Goal: Task Accomplishment & Management: Manage account settings

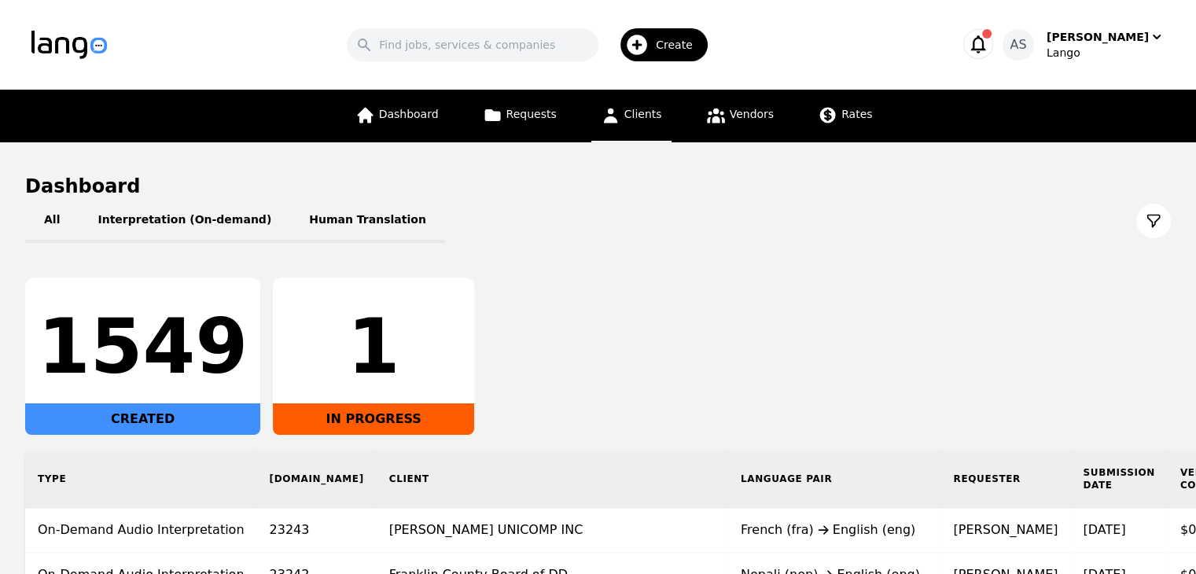
click at [625, 130] on link "Clients" at bounding box center [631, 116] width 80 height 53
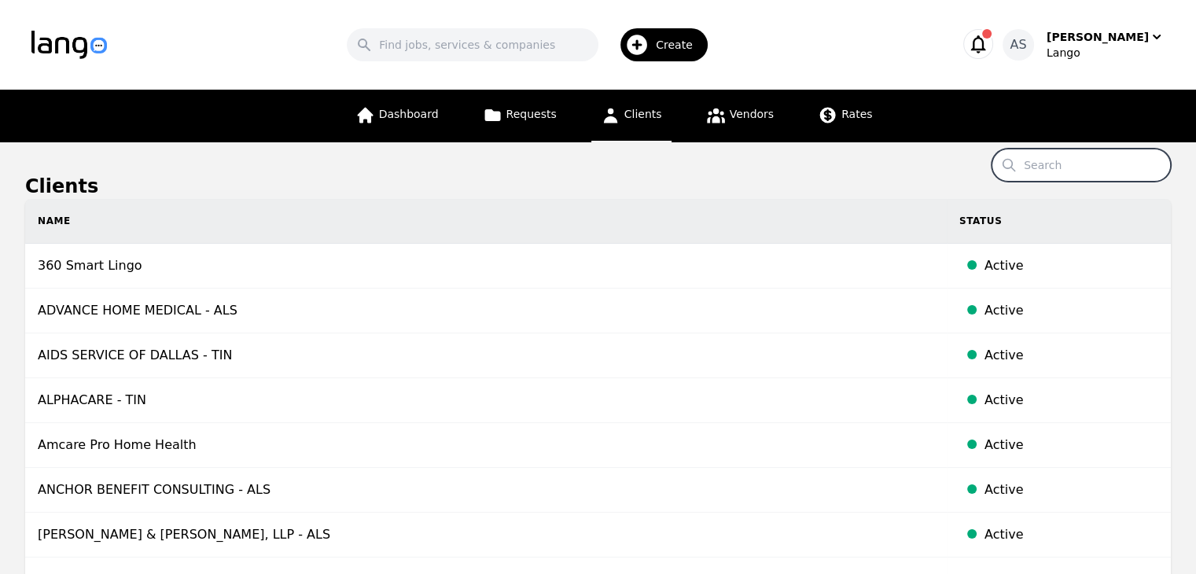
click at [1088, 164] on input "Search" at bounding box center [1081, 165] width 179 height 33
type input "hospice care"
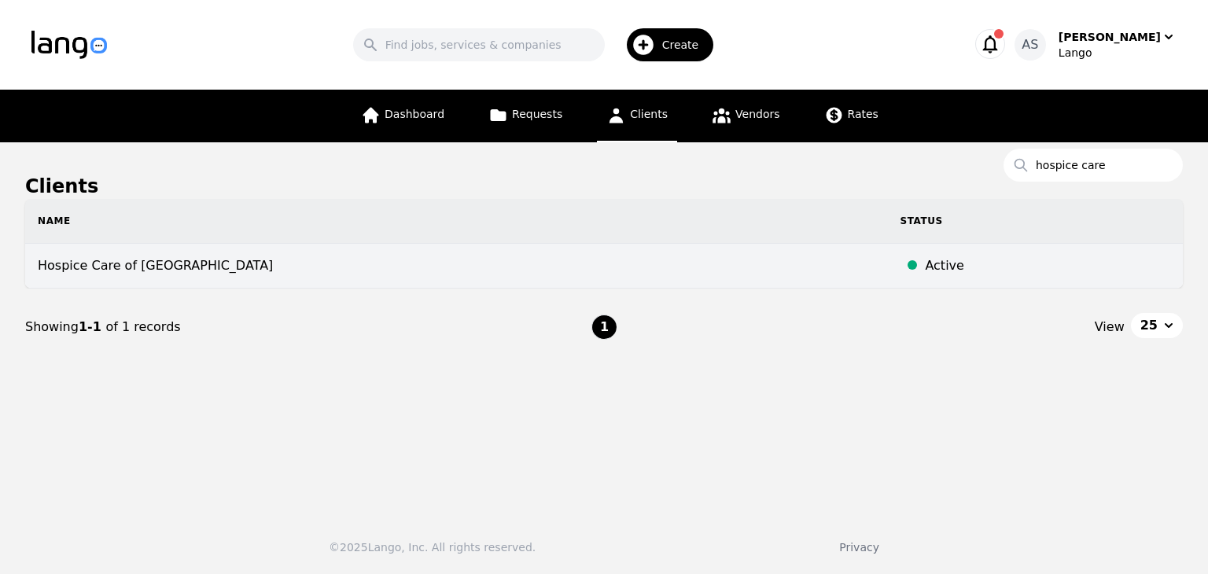
click at [142, 282] on td "Hospice Care of Middletown" at bounding box center [456, 266] width 862 height 45
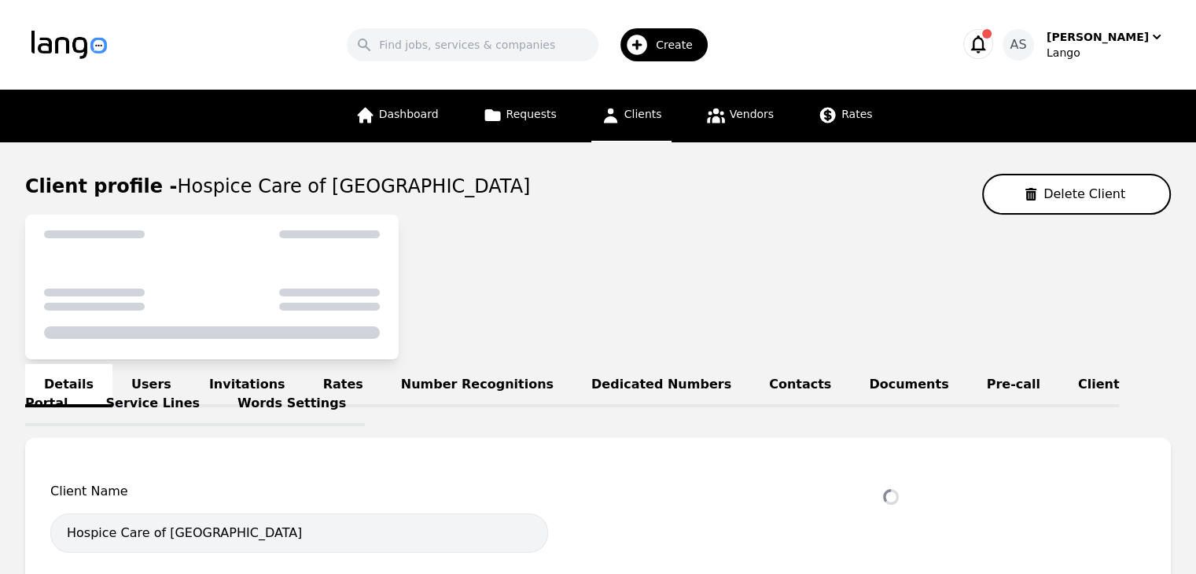
select select "active"
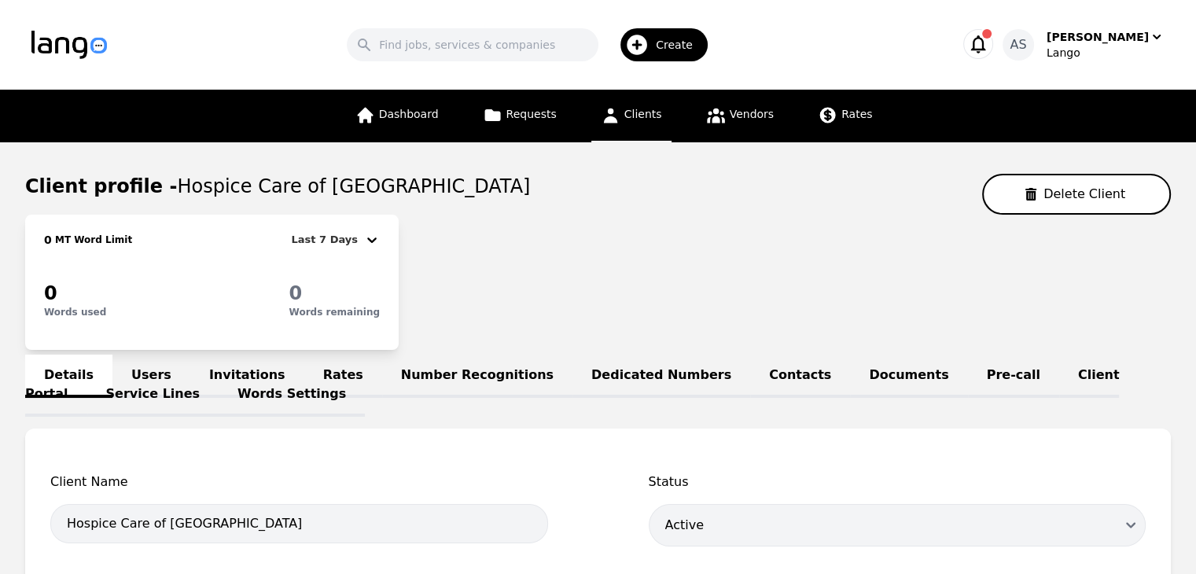
click at [148, 365] on link "Users" at bounding box center [151, 376] width 78 height 43
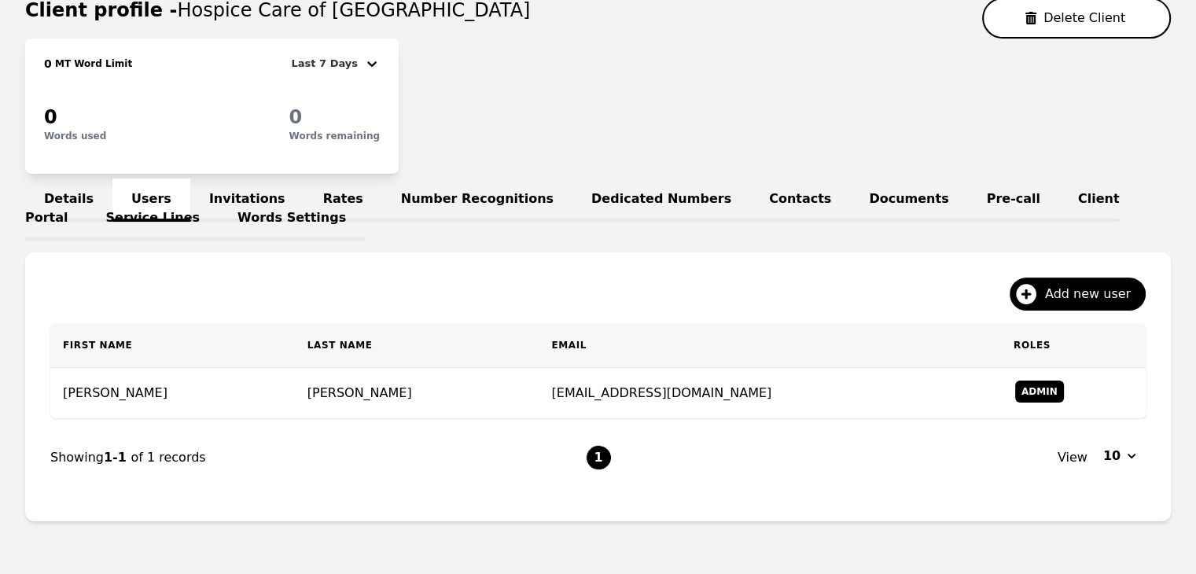
scroll to position [186, 0]
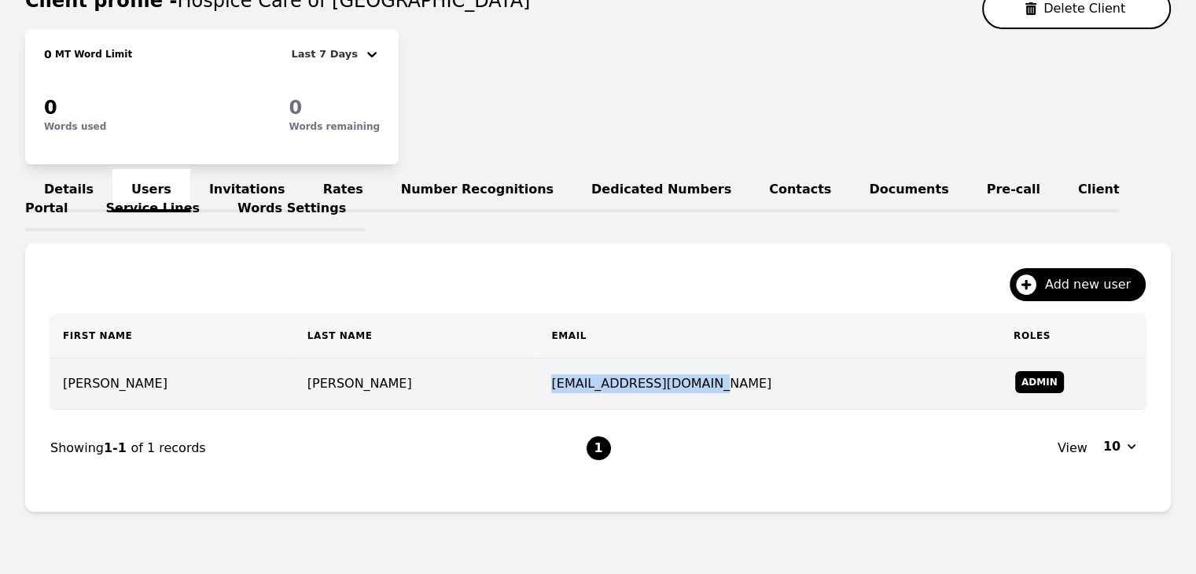
copy td "hriley@hcmiddletown.org"
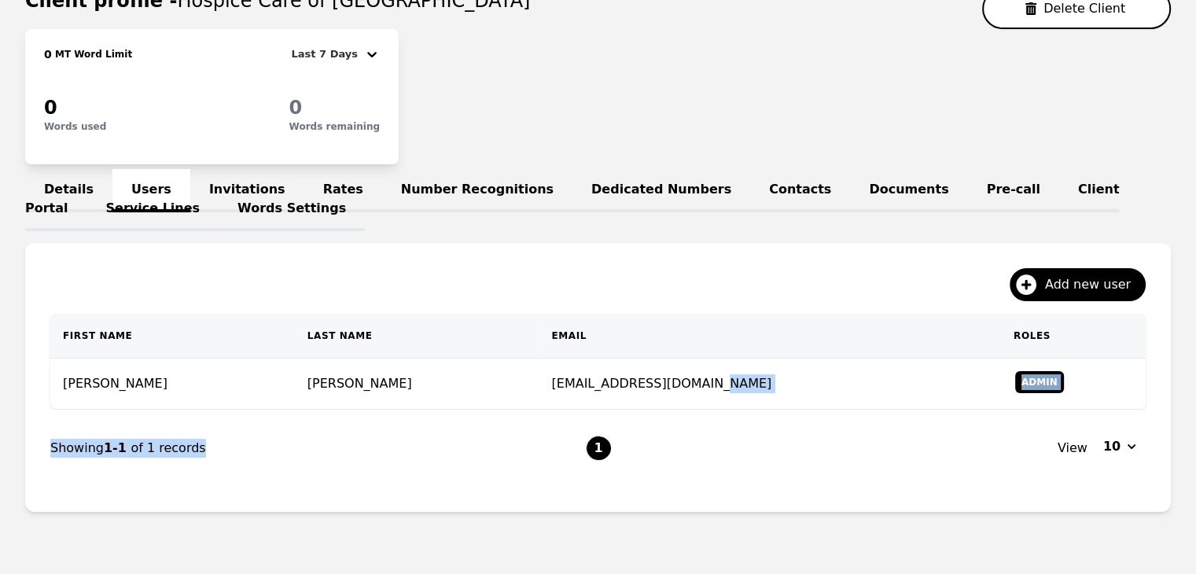
drag, startPoint x: 657, startPoint y: 381, endPoint x: 525, endPoint y: 464, distance: 155.8
click at [525, 464] on div "First Name Last Name Email Roles Heather Riley hriley@hcmiddletown.org Admin Sh…" at bounding box center [598, 400] width 1096 height 173
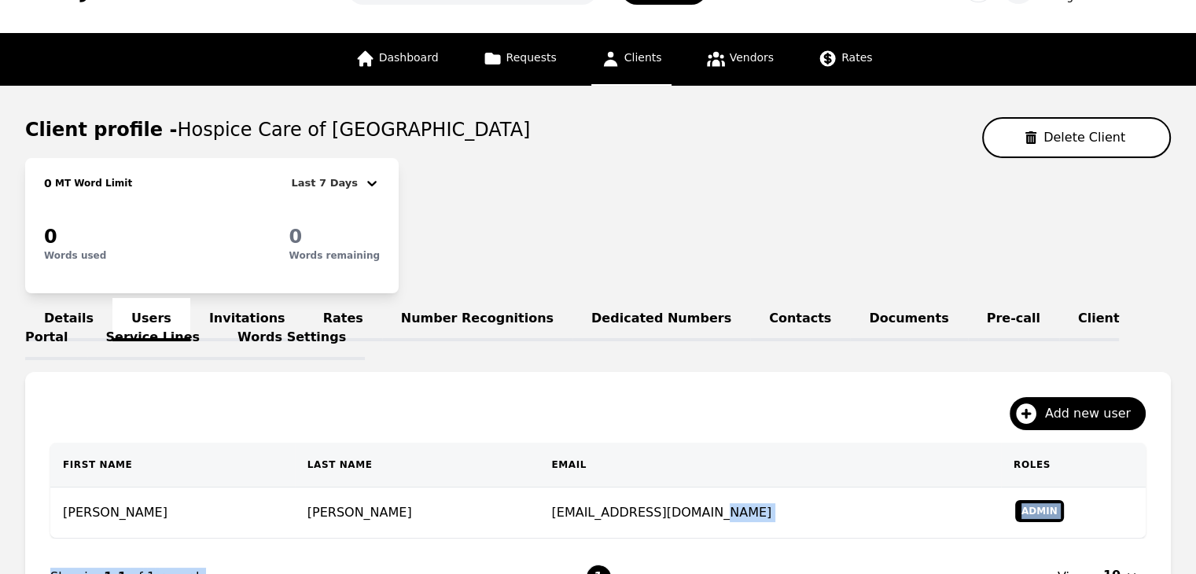
scroll to position [0, 0]
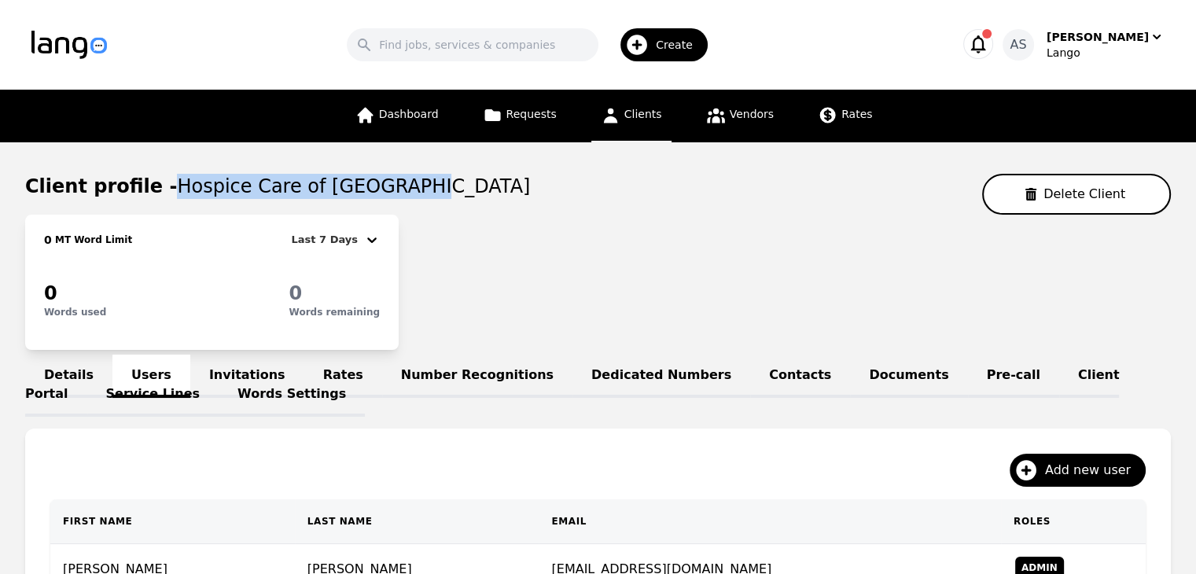
drag, startPoint x: 160, startPoint y: 183, endPoint x: 415, endPoint y: 179, distance: 254.8
click at [415, 179] on div "Client profile - Hospice Care of Middletown Delete Client" at bounding box center [598, 194] width 1146 height 41
copy span "Hospice Care of Middletown"
click at [623, 110] on link "Clients" at bounding box center [631, 116] width 80 height 53
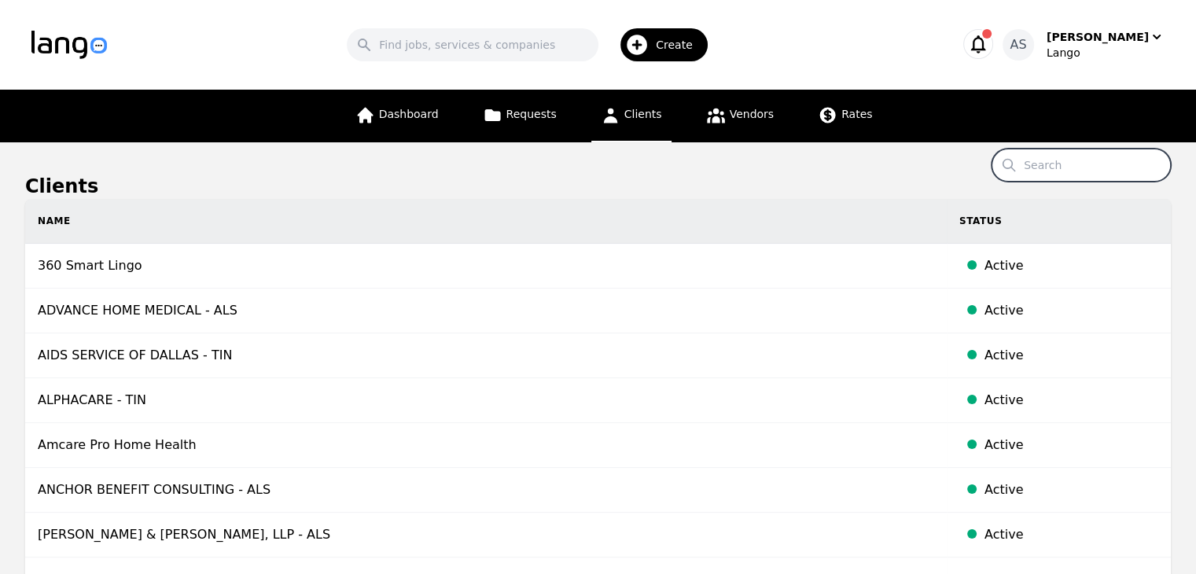
click at [1082, 154] on input "Search" at bounding box center [1081, 165] width 179 height 33
type input "community"
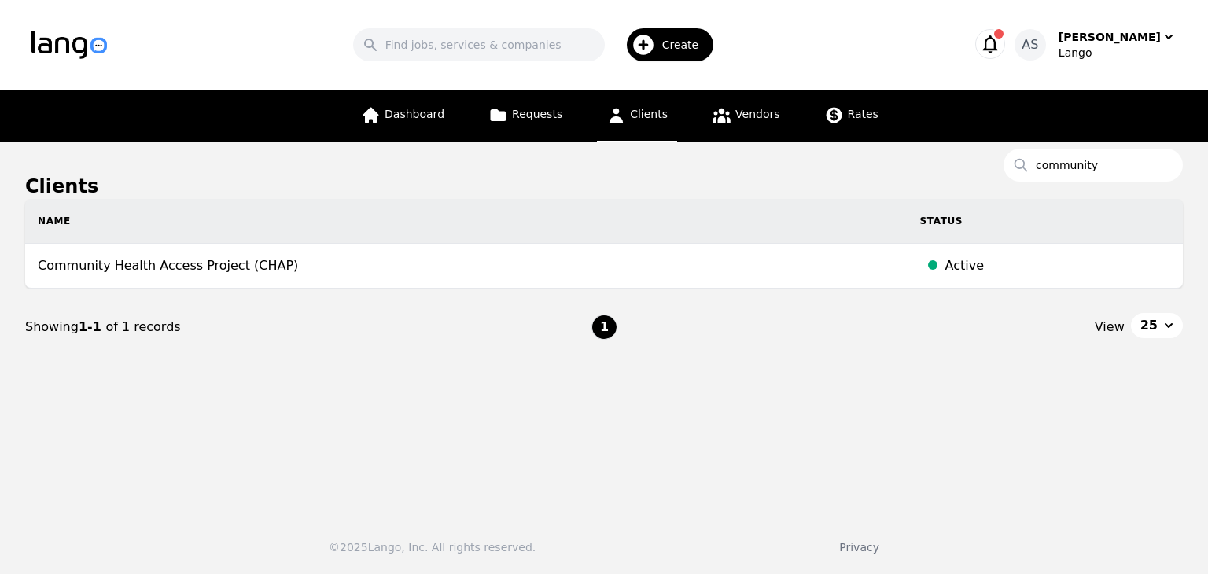
click at [362, 249] on td "Community Health Access Project (CHAP)" at bounding box center [466, 266] width 882 height 45
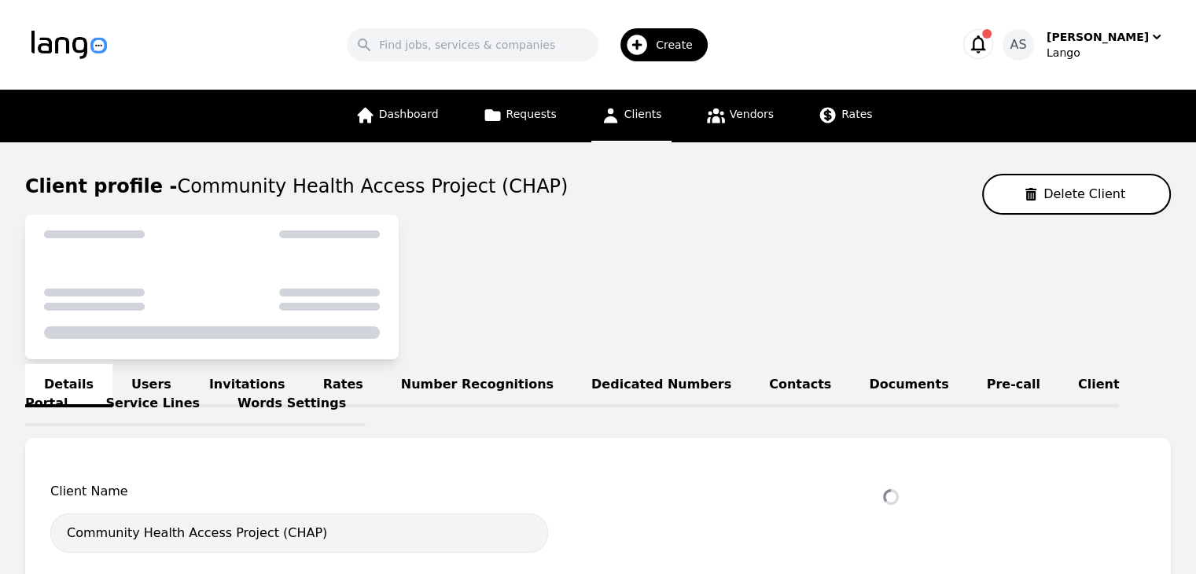
select select "active"
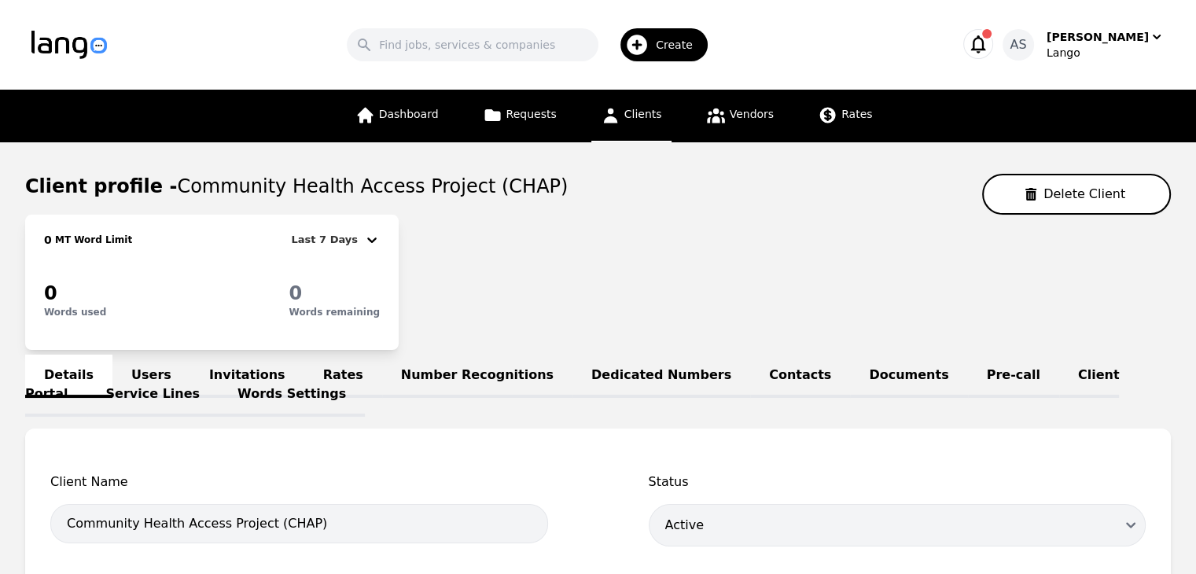
click at [219, 374] on link "Words Settings" at bounding box center [292, 395] width 146 height 43
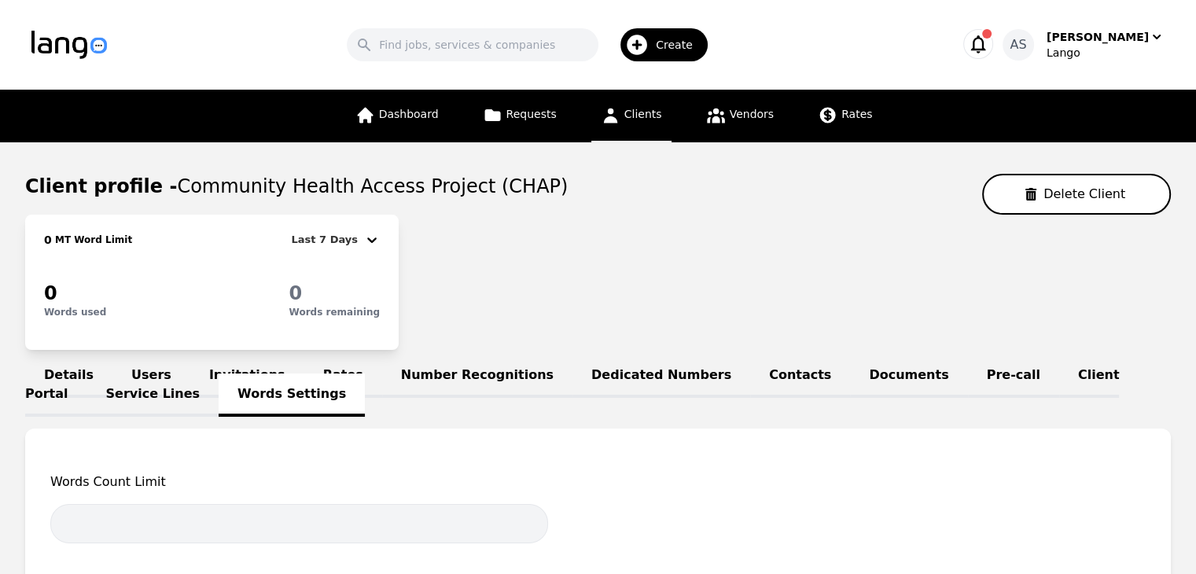
click at [153, 357] on link "Users" at bounding box center [151, 376] width 78 height 43
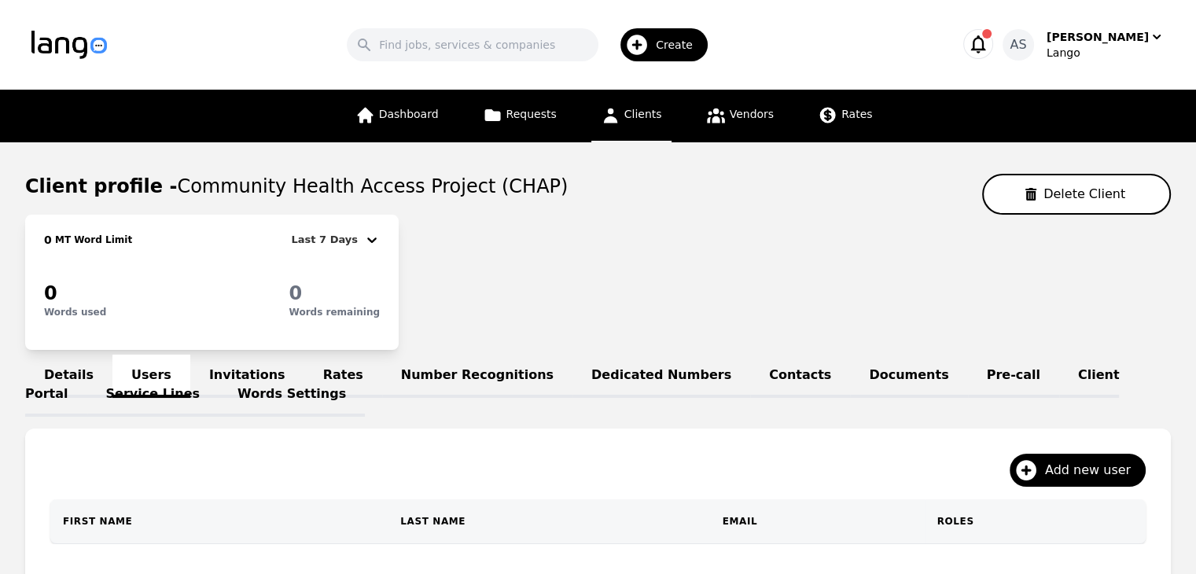
scroll to position [186, 0]
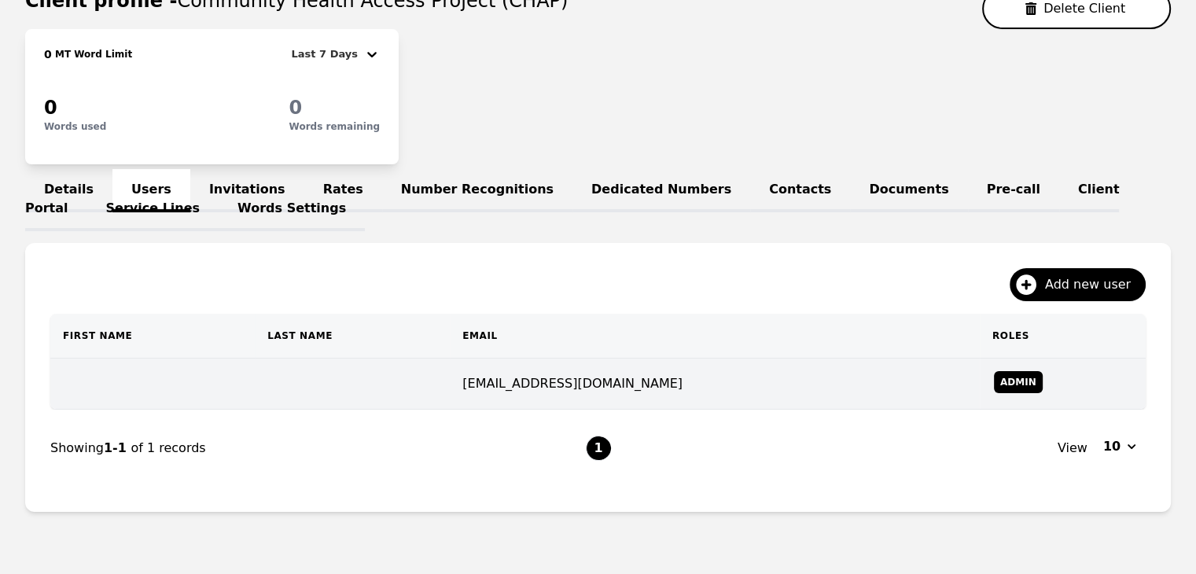
click at [360, 376] on td at bounding box center [352, 384] width 195 height 51
click at [359, 376] on td at bounding box center [352, 384] width 195 height 51
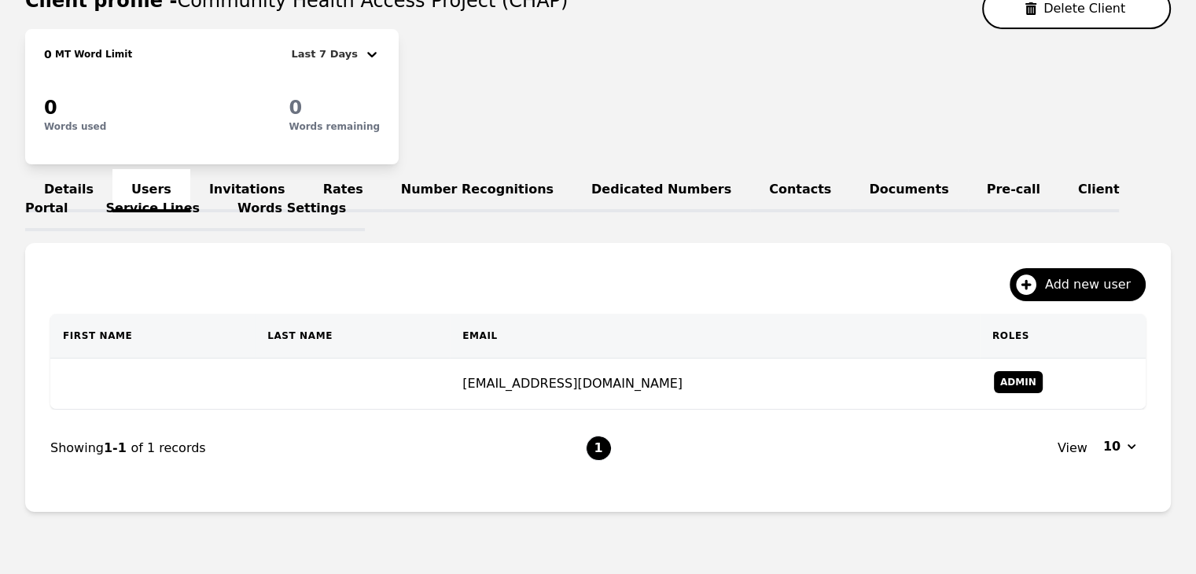
click at [242, 179] on link "Invitations" at bounding box center [247, 190] width 114 height 43
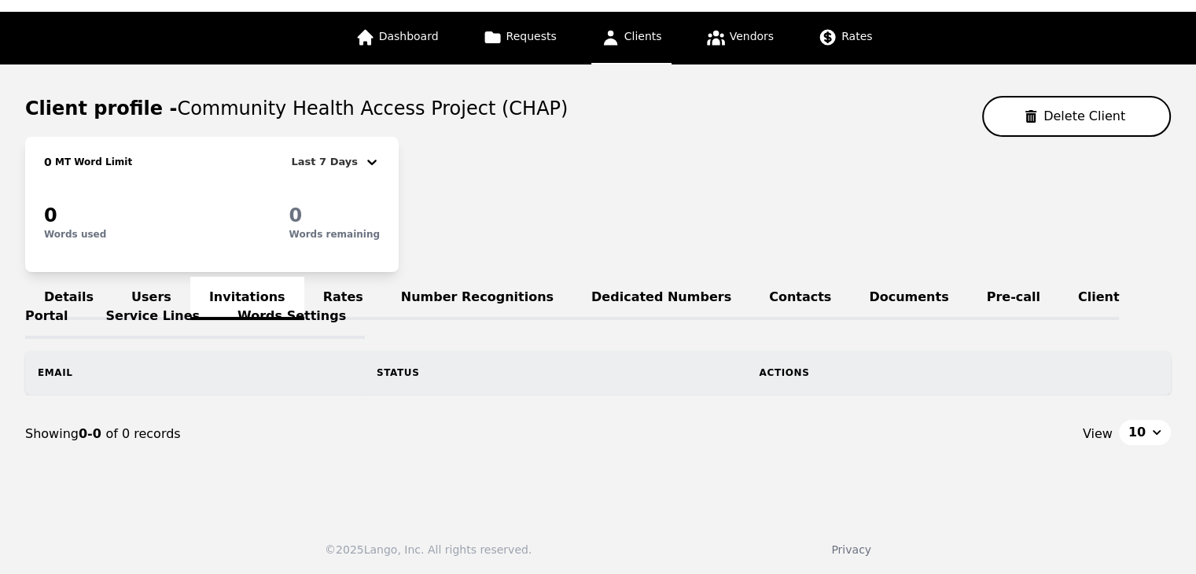
click at [68, 290] on link "Details" at bounding box center [68, 298] width 87 height 43
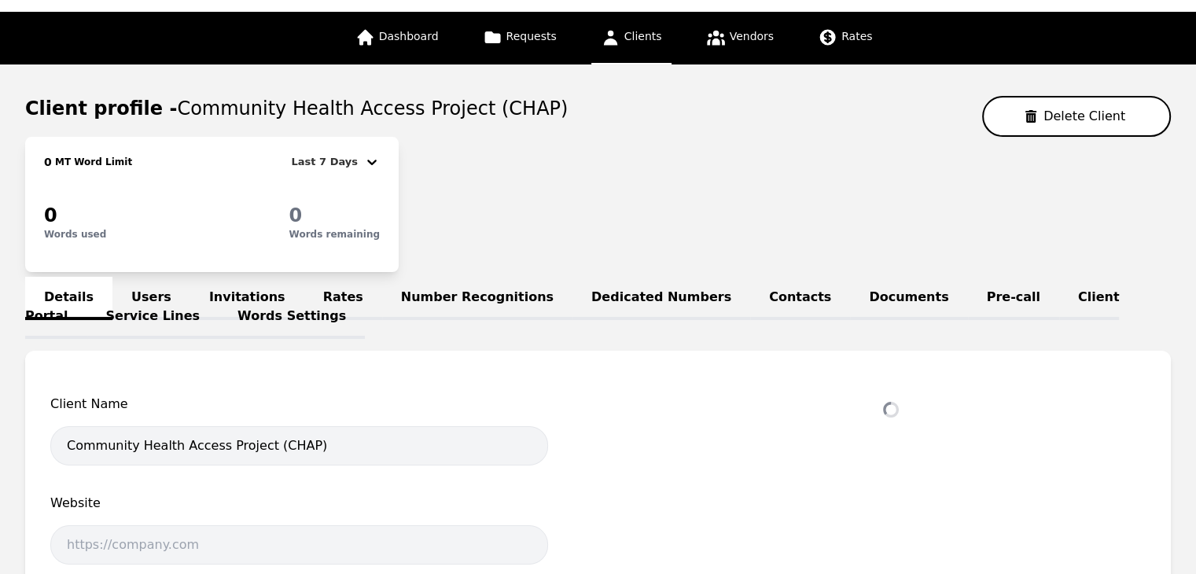
select select "active"
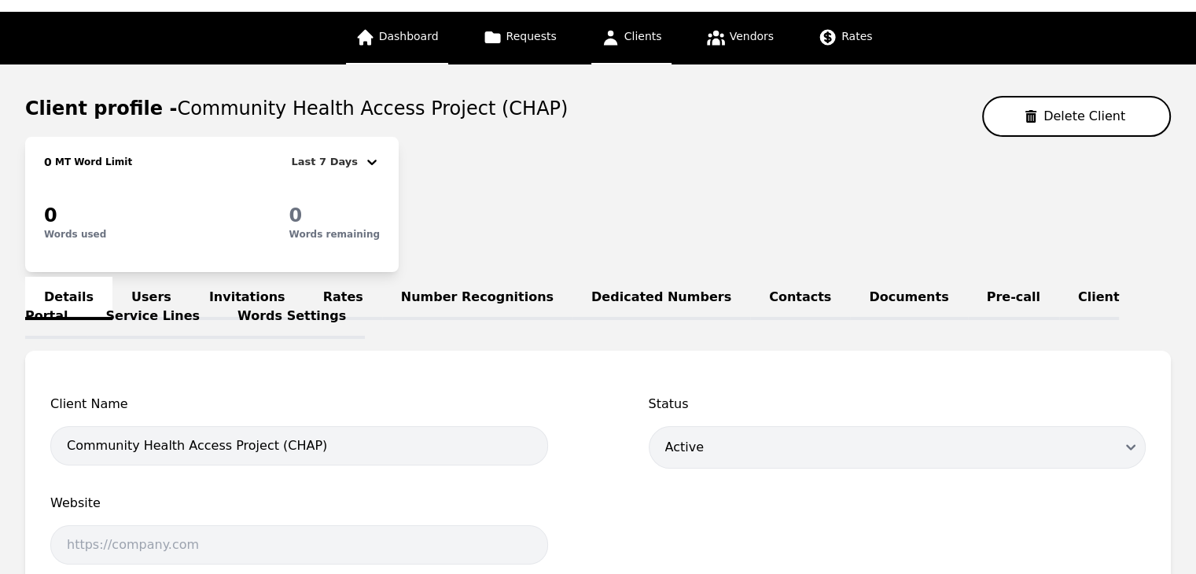
click at [415, 23] on link "Dashboard" at bounding box center [397, 38] width 102 height 53
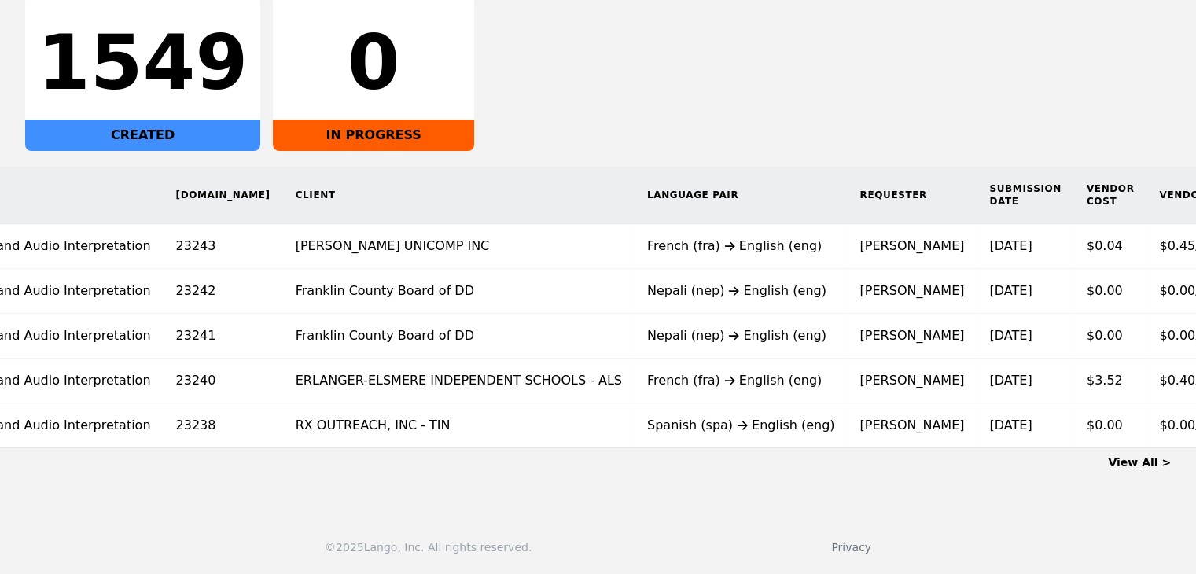
scroll to position [0, 94]
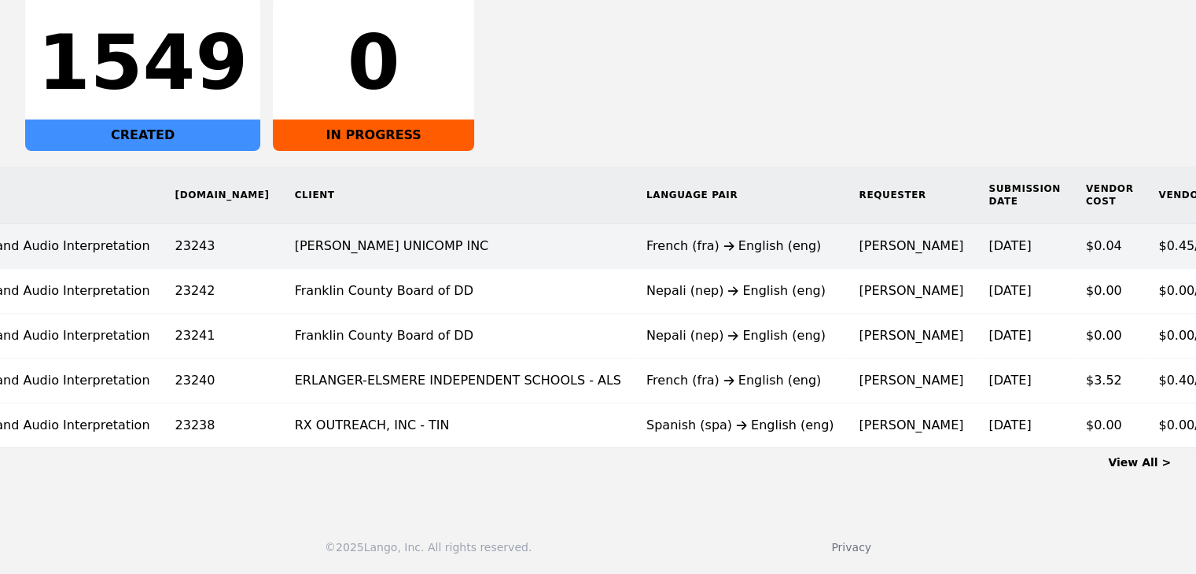
click at [646, 238] on div "French (fra) English (eng)" at bounding box center [740, 246] width 188 height 19
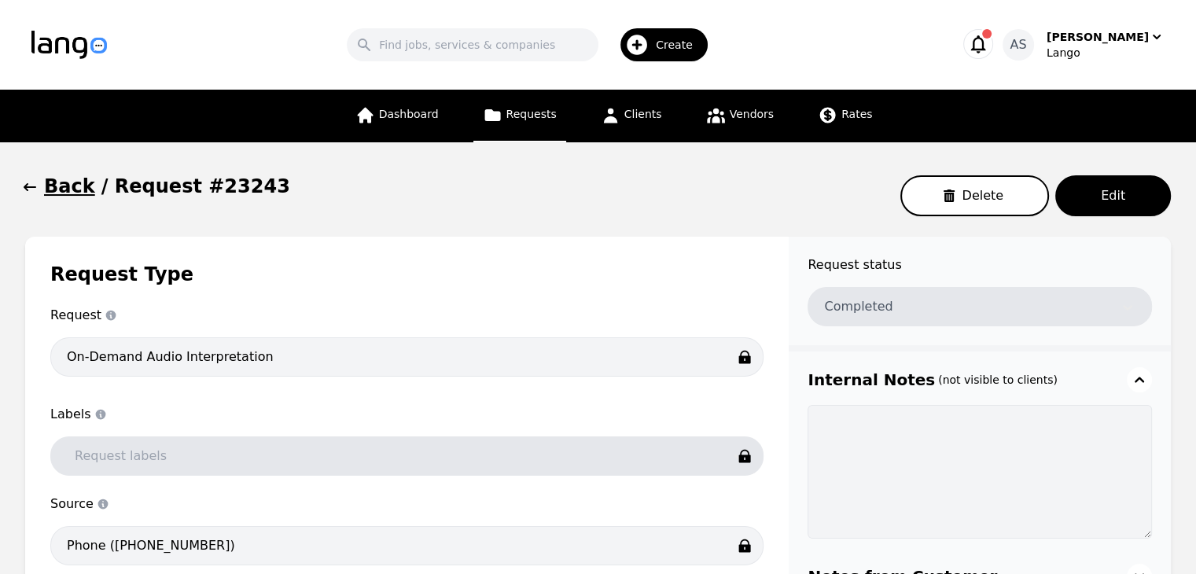
click at [38, 182] on button "Back" at bounding box center [60, 186] width 70 height 25
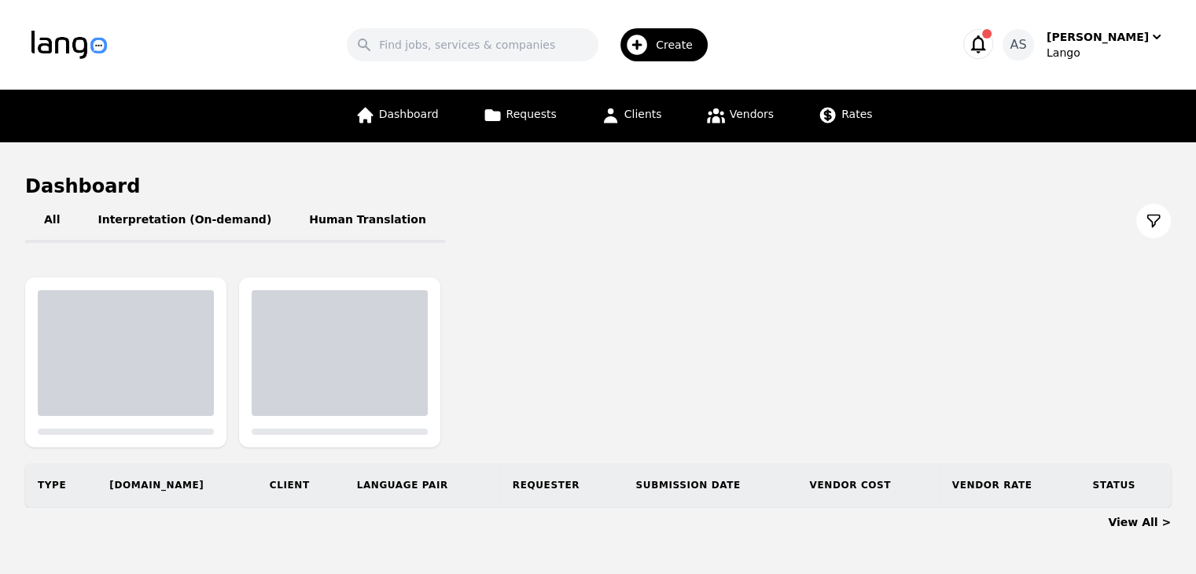
scroll to position [59, 0]
